Goal: Information Seeking & Learning: Learn about a topic

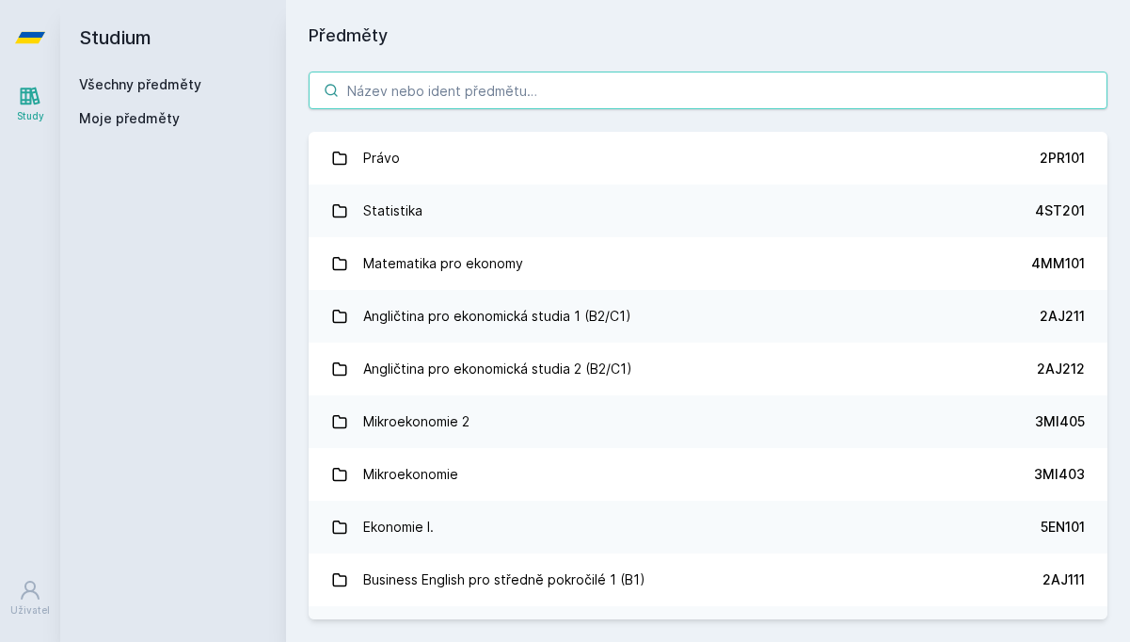
click at [449, 102] on input "search" at bounding box center [708, 91] width 799 height 38
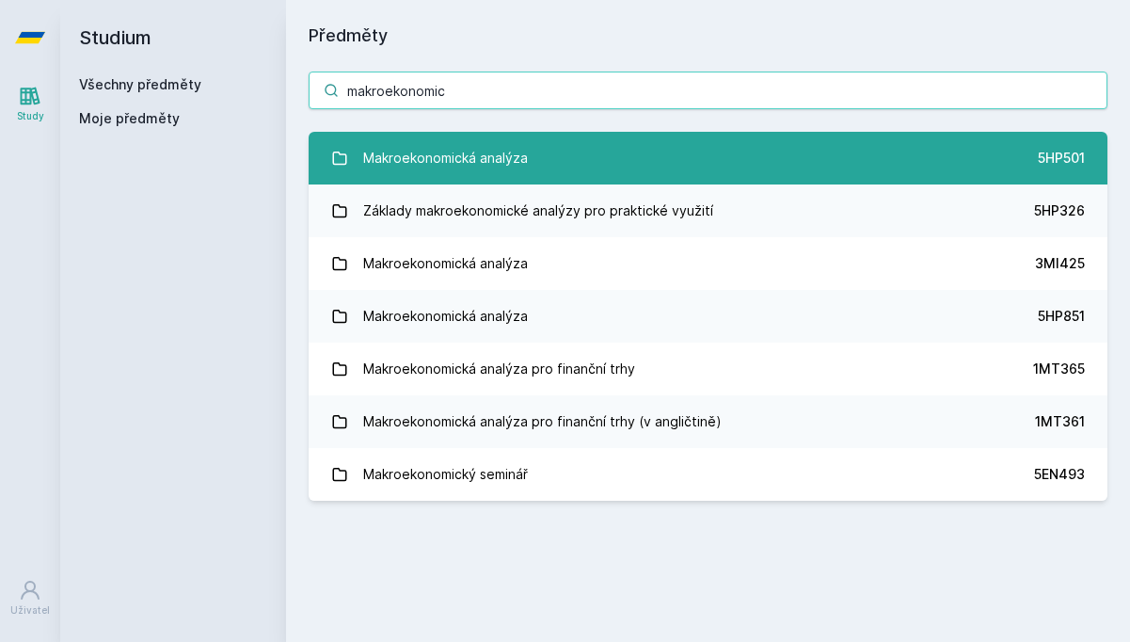
type input "makroekonomic"
click at [429, 163] on div "Makroekonomická analýza" at bounding box center [445, 158] width 165 height 38
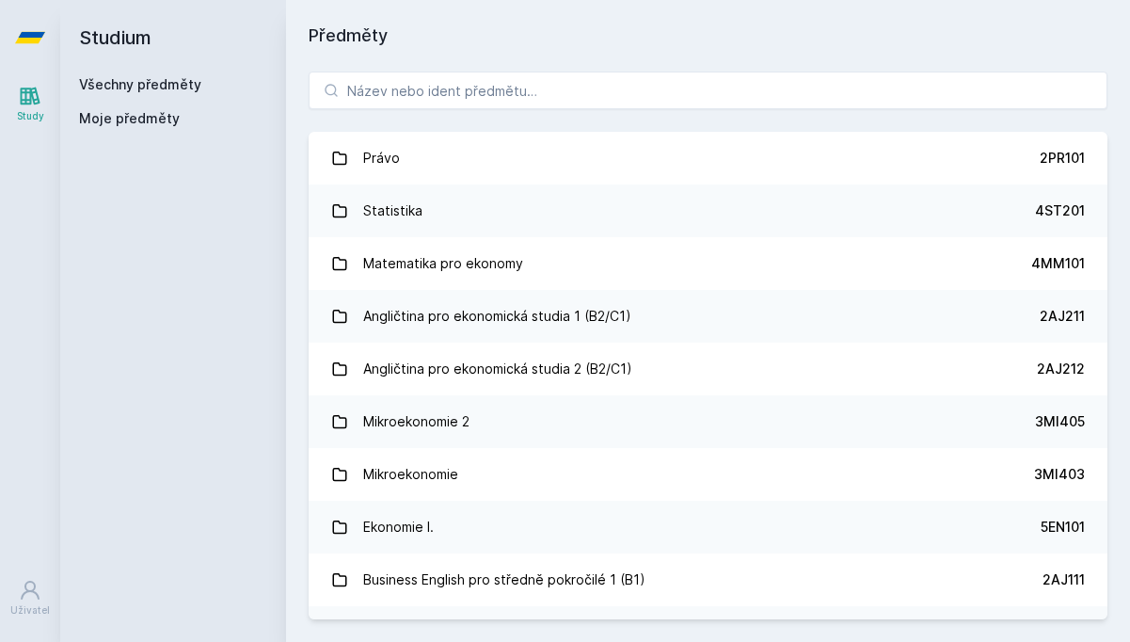
click at [501, 64] on div "Právo 2PR101 Statistika 4ST201 Matematika pro ekonomy 4MM101 Angličtina pro eko…" at bounding box center [708, 345] width 844 height 593
click at [498, 87] on input "search" at bounding box center [708, 91] width 799 height 38
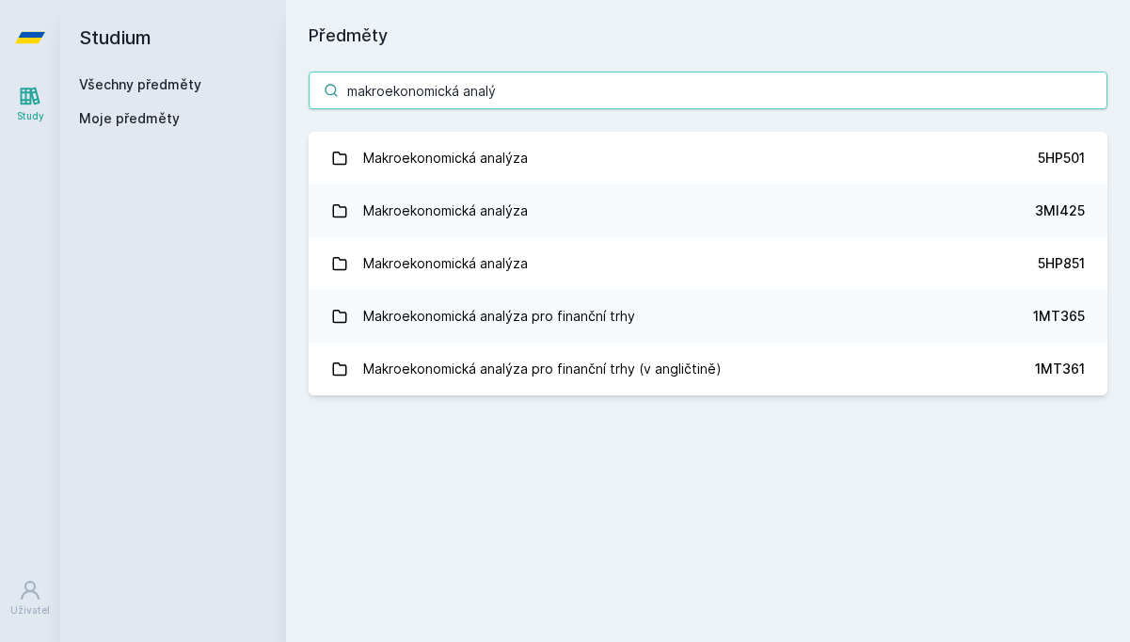
type input "makroekonomická analý"
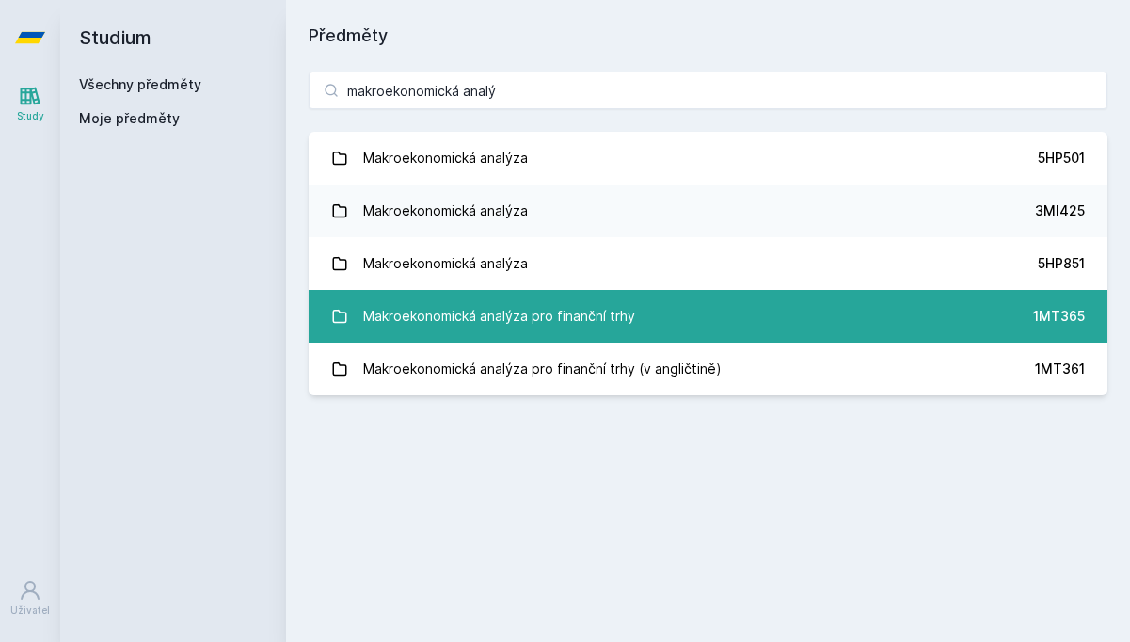
click at [563, 309] on div "Makroekonomická analýza pro finanční trhy" at bounding box center [499, 316] width 272 height 38
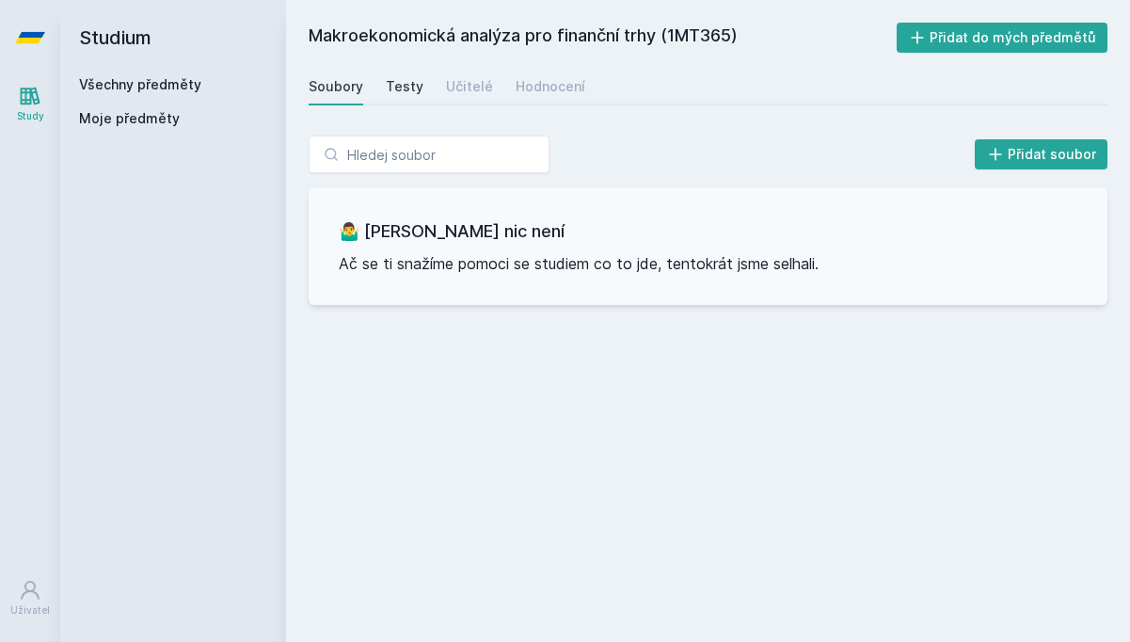
click at [409, 68] on link "Testy" at bounding box center [405, 87] width 38 height 38
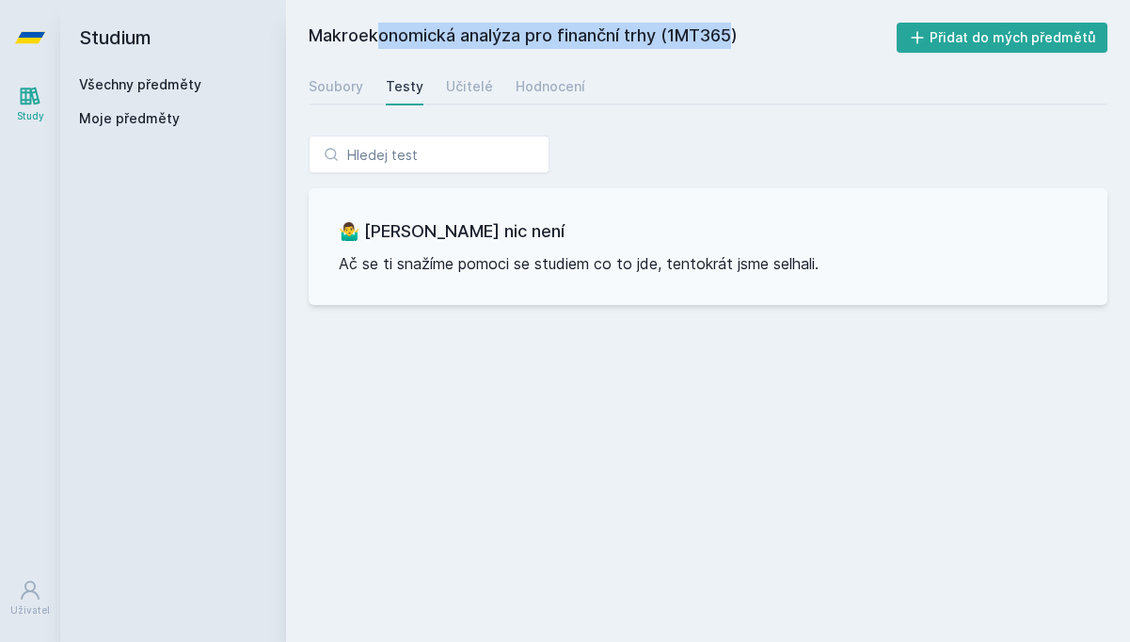
drag, startPoint x: 664, startPoint y: 41, endPoint x: 297, endPoint y: 19, distance: 366.8
click at [297, 19] on div "Makroekonomická analýza pro finanční trhy (1MT365) Přidat do mých předmětů [GEO…" at bounding box center [708, 321] width 844 height 642
copy h2 "Makroekonomická analýza pro finanční trhy"
